Goal: Entertainment & Leisure: Consume media (video, audio)

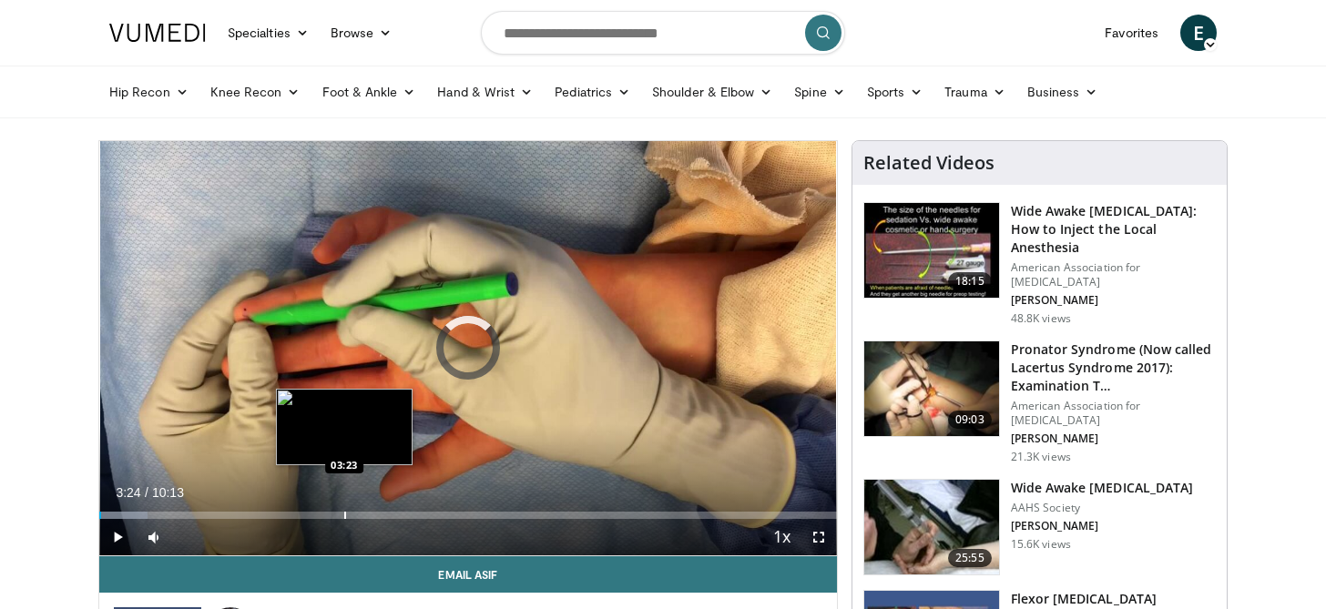
click at [344, 506] on div "Loaded : 6.50% 03:24 03:23" at bounding box center [468, 510] width 738 height 17
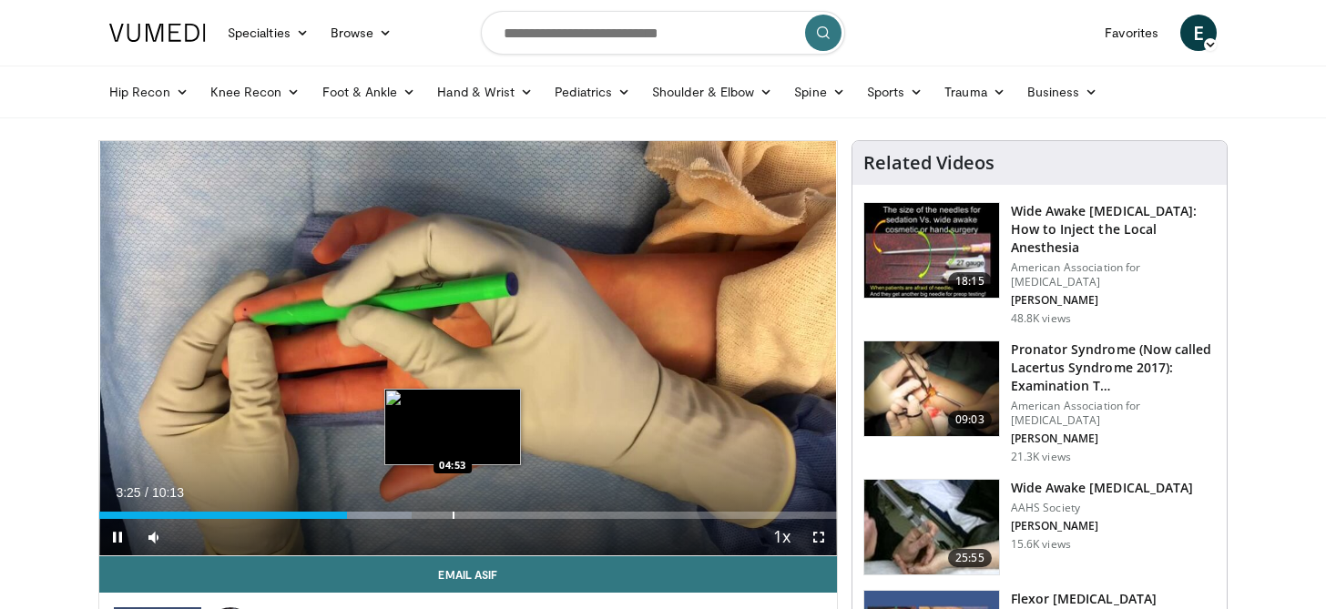
click at [455, 518] on div "Progress Bar" at bounding box center [454, 515] width 2 height 7
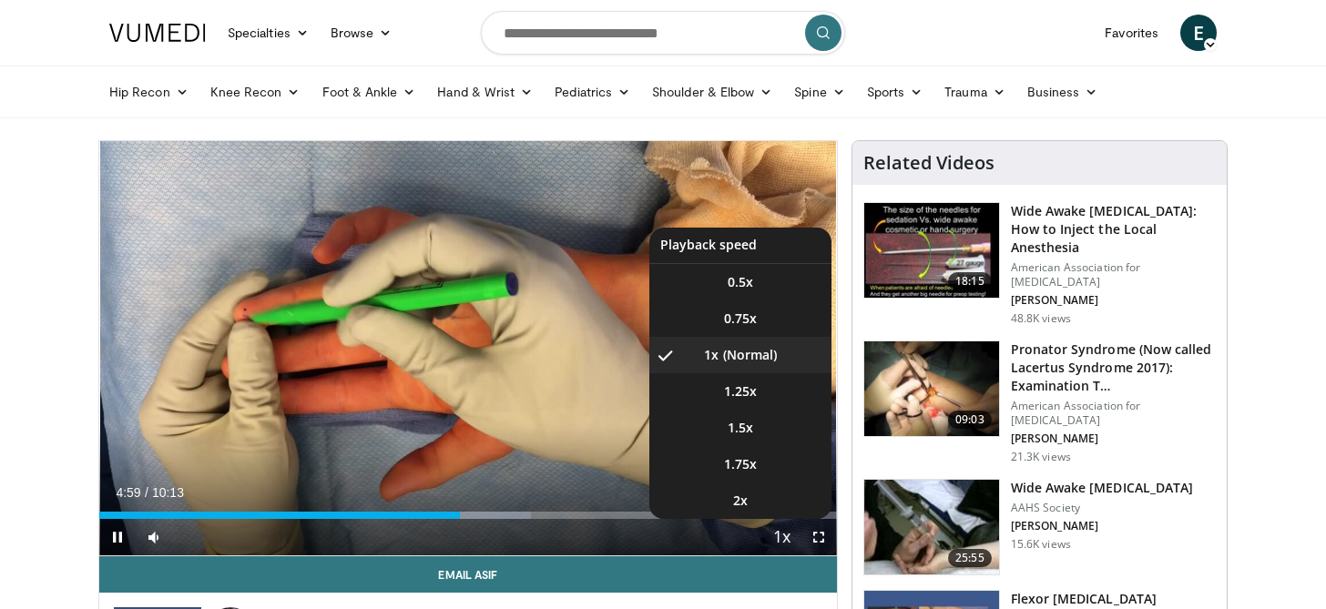
click at [785, 536] on span "Video Player" at bounding box center [783, 538] width 26 height 36
click at [768, 493] on li "2x" at bounding box center [740, 501] width 182 height 36
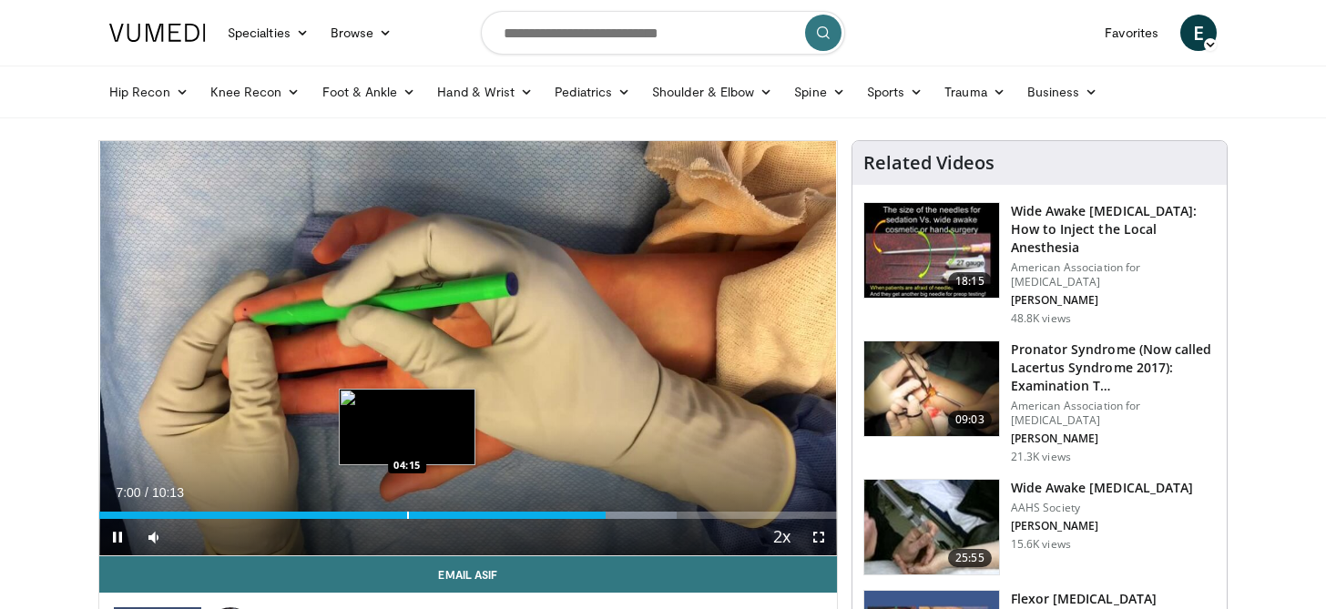
click at [407, 514] on div "Progress Bar" at bounding box center [408, 515] width 2 height 7
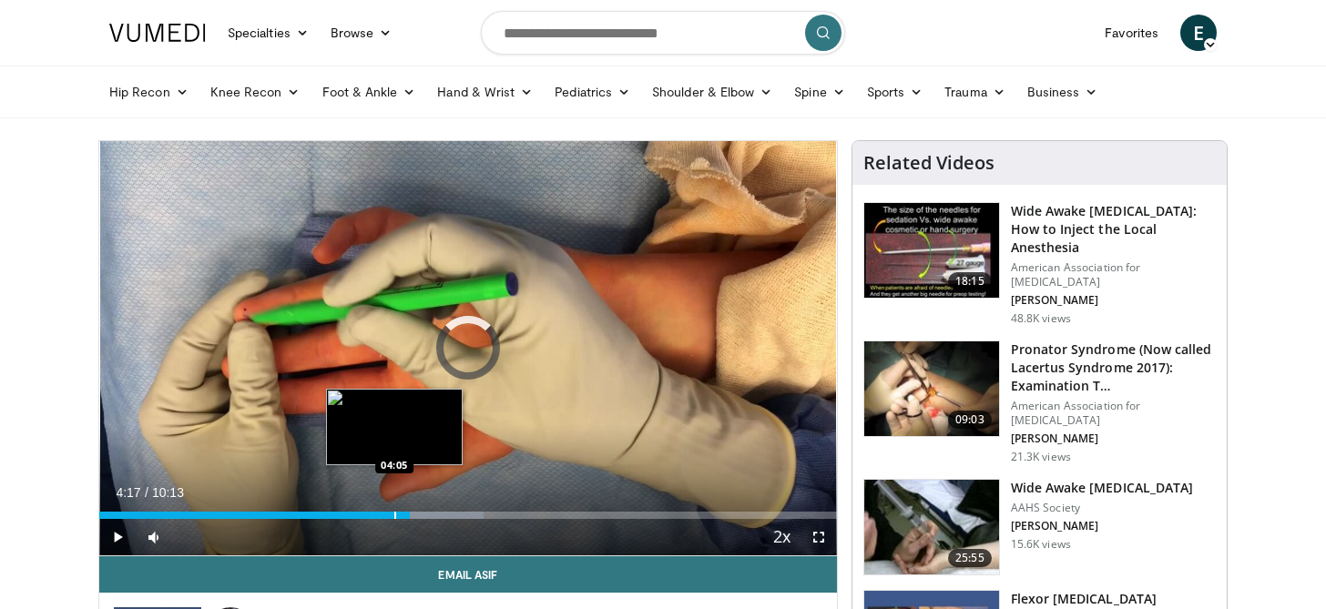
click at [394, 512] on div "Progress Bar" at bounding box center [395, 515] width 2 height 7
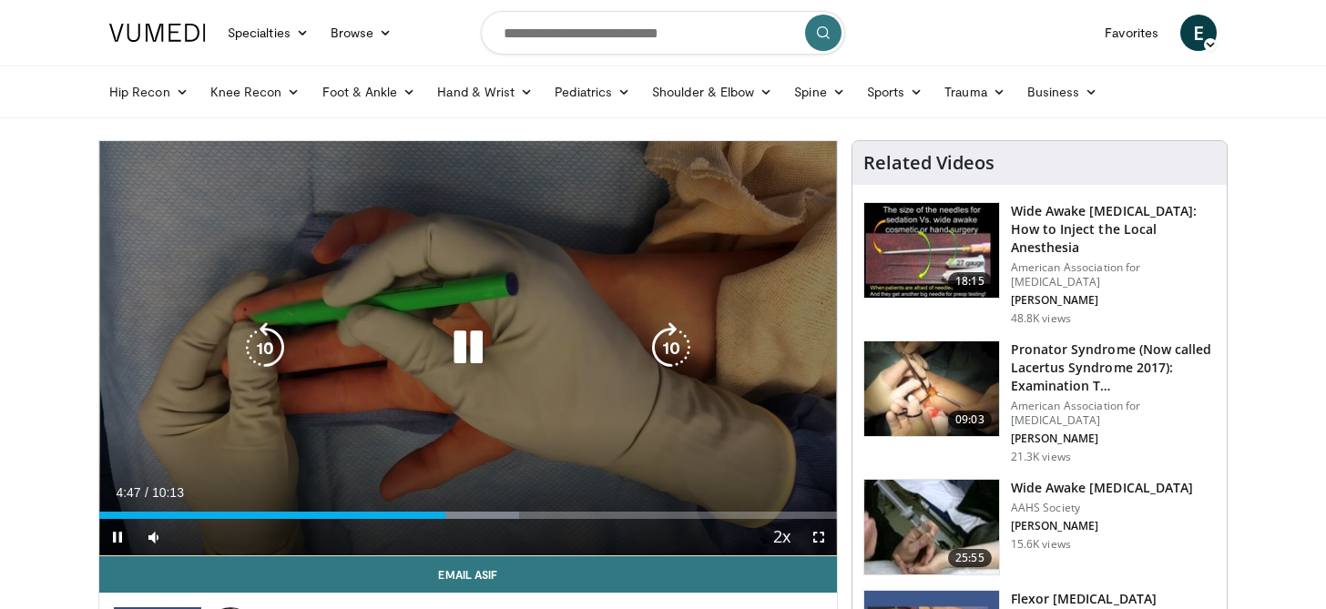
click at [469, 360] on icon "Video Player" at bounding box center [468, 347] width 51 height 51
